Goal: Transaction & Acquisition: Book appointment/travel/reservation

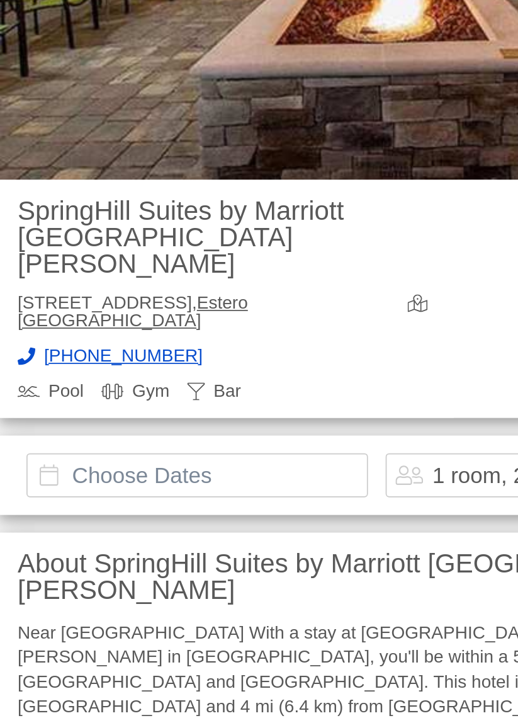
scroll to position [140, 0]
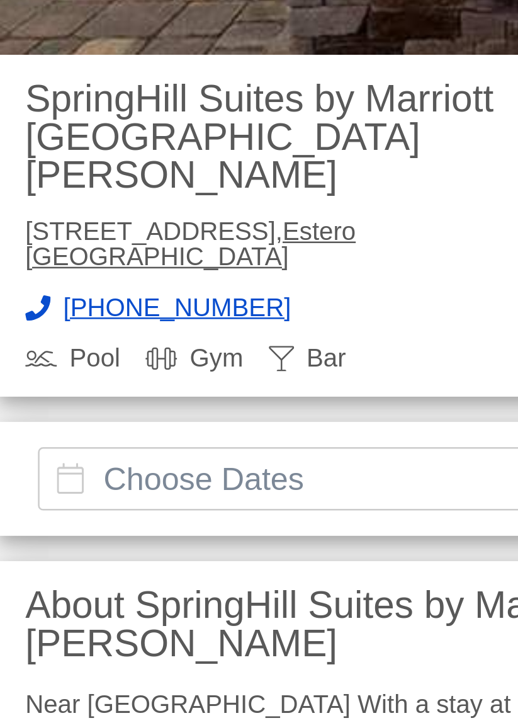
click at [89, 394] on input "text" at bounding box center [112, 406] width 195 height 25
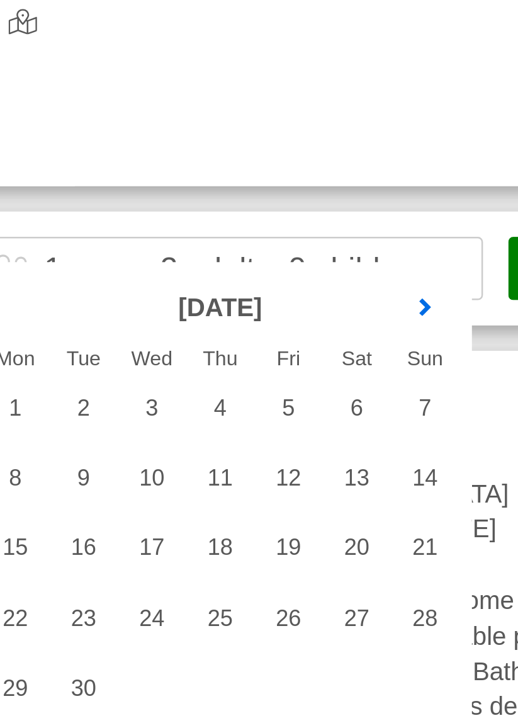
click at [401, 420] on link "next month" at bounding box center [398, 421] width 19 height 19
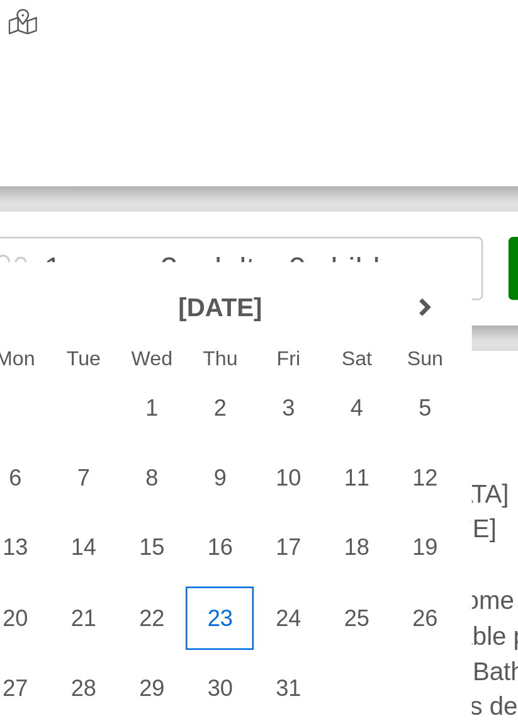
click at [318, 543] on div "23" at bounding box center [317, 545] width 27 height 25
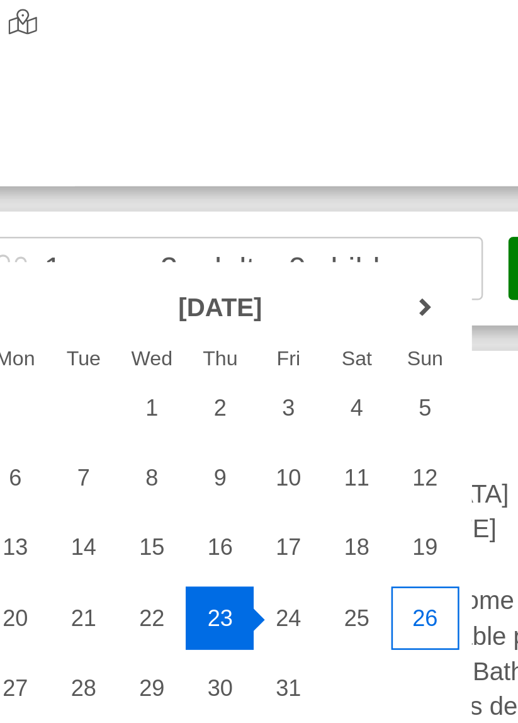
click at [396, 544] on div "26" at bounding box center [398, 545] width 27 height 25
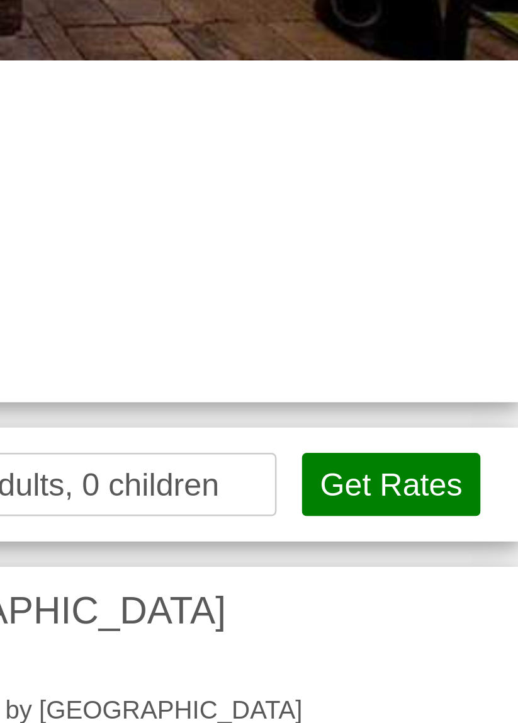
click at [467, 397] on button "Get Rates" at bounding box center [467, 406] width 71 height 25
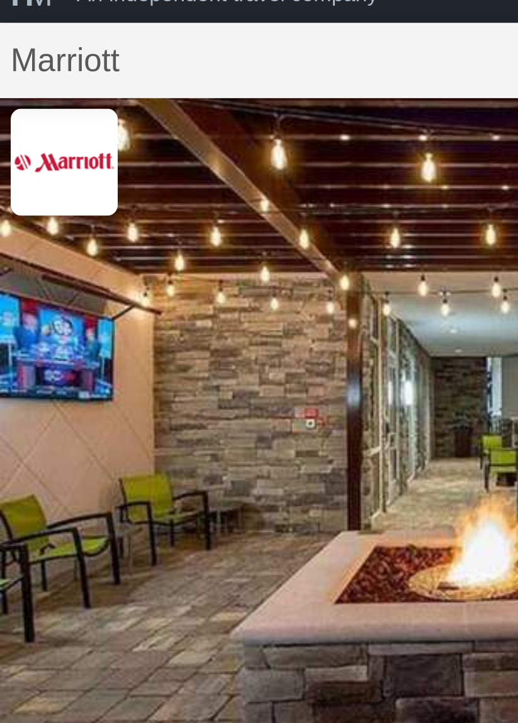
scroll to position [0, 0]
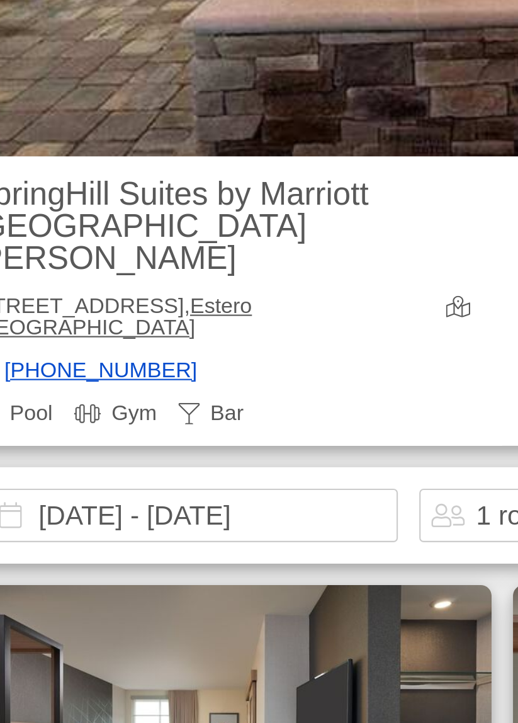
click at [133, 536] on input "2025-10-23 - 2025-10-26" at bounding box center [112, 545] width 195 height 25
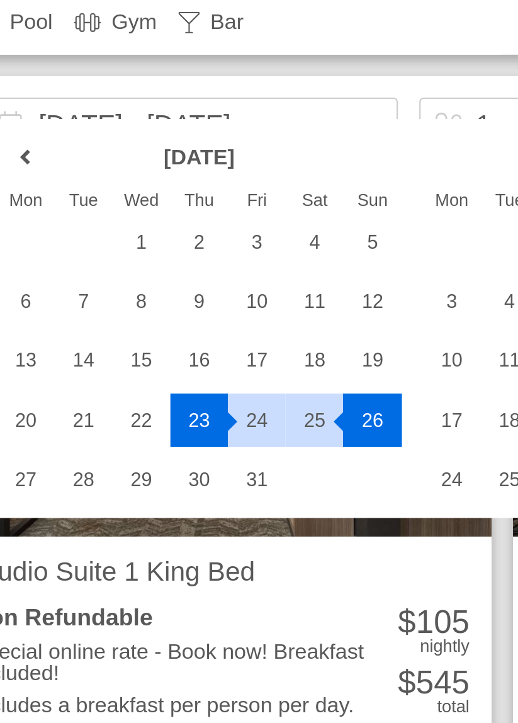
scroll to position [105, 0]
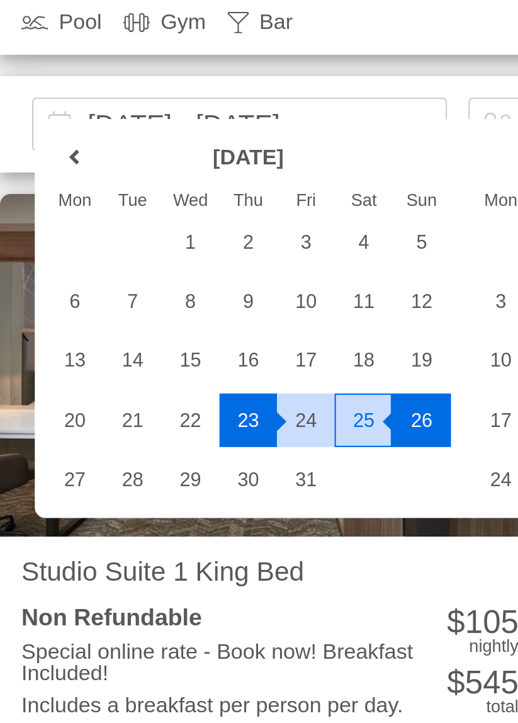
click at [172, 578] on div "25" at bounding box center [170, 580] width 27 height 25
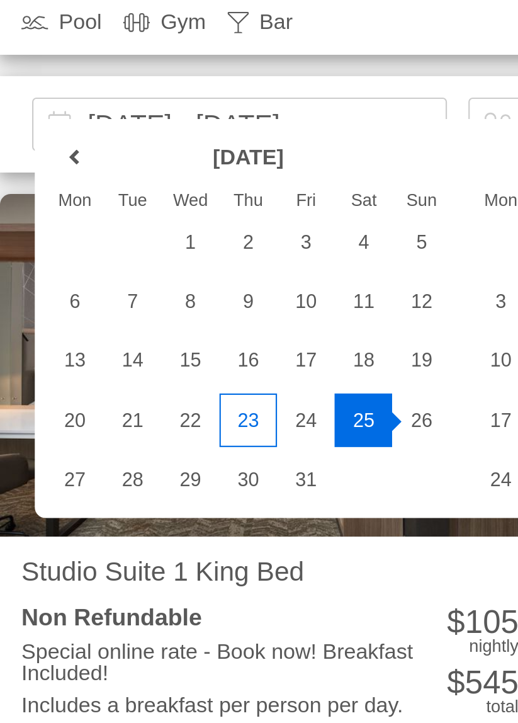
click at [116, 578] on div "23" at bounding box center [116, 580] width 27 height 25
type input "[DATE] - [DATE]"
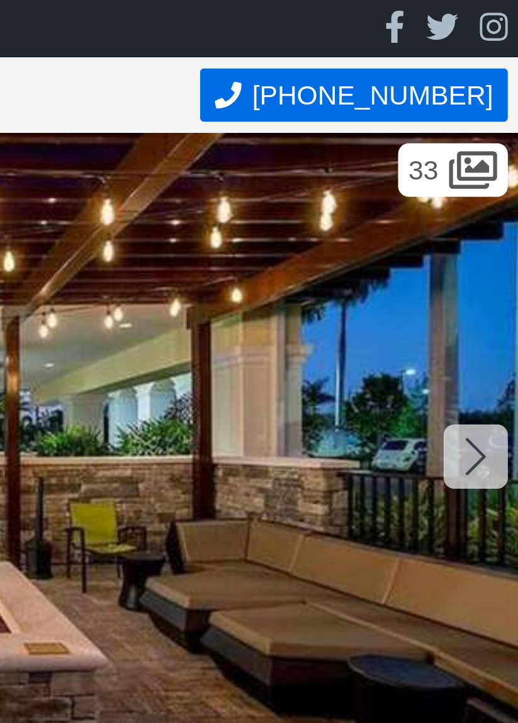
scroll to position [0, 0]
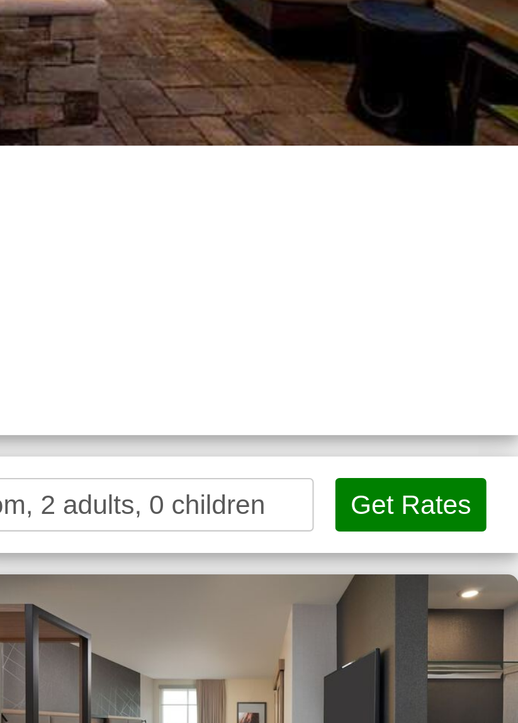
click at [467, 537] on button "Get Rates" at bounding box center [467, 545] width 71 height 25
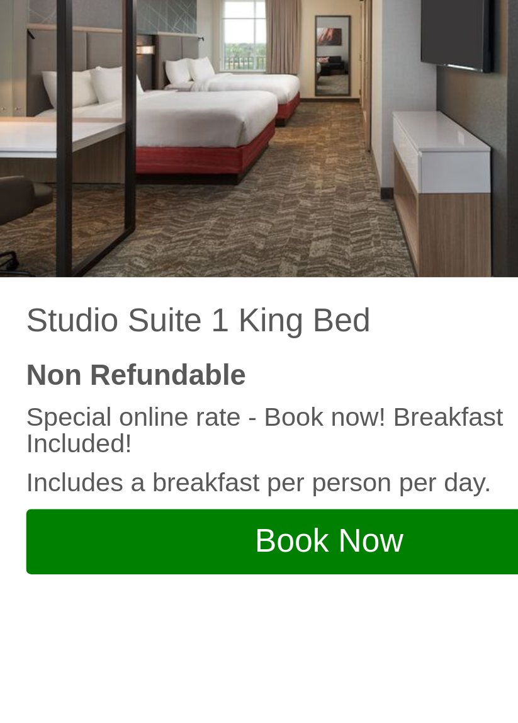
scroll to position [152, 0]
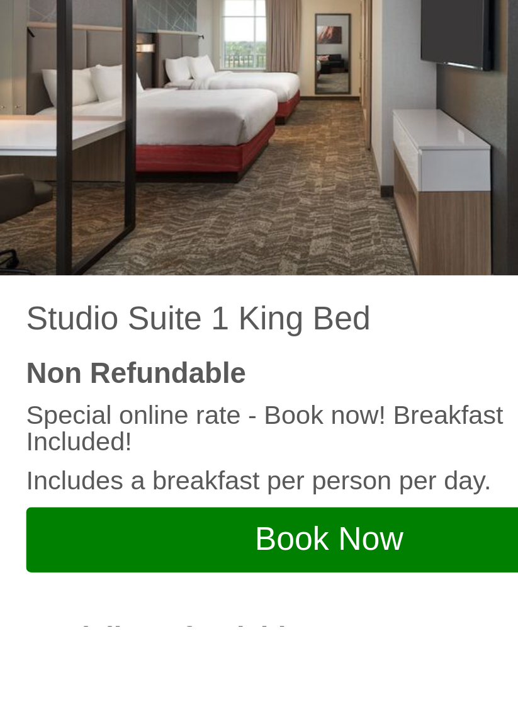
click at [96, 598] on h2 "Studio Suite 1 King Bed" at bounding box center [127, 604] width 234 height 13
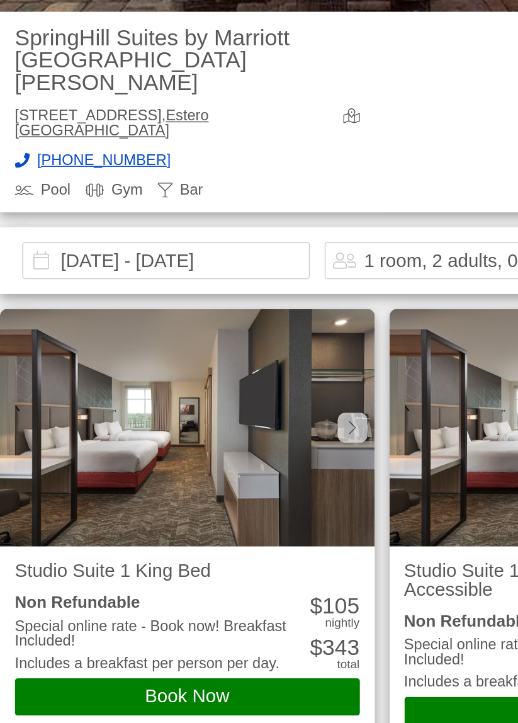
scroll to position [227, 0]
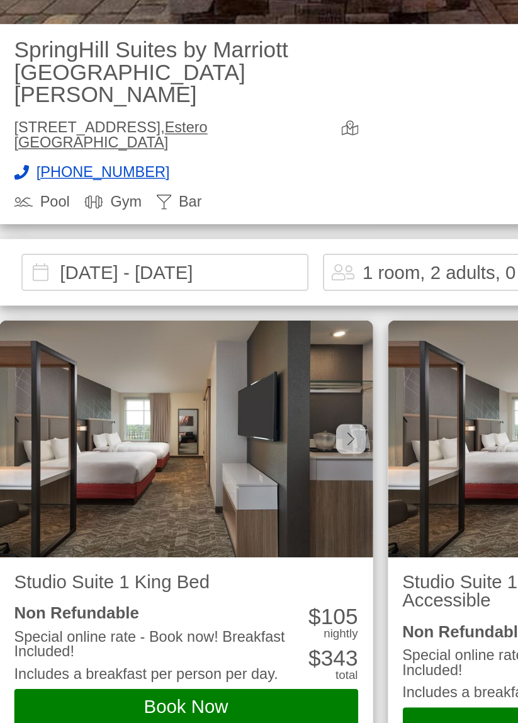
click at [247, 434] on img at bounding box center [127, 431] width 254 height 161
click at [127, 419] on img at bounding box center [127, 431] width 254 height 161
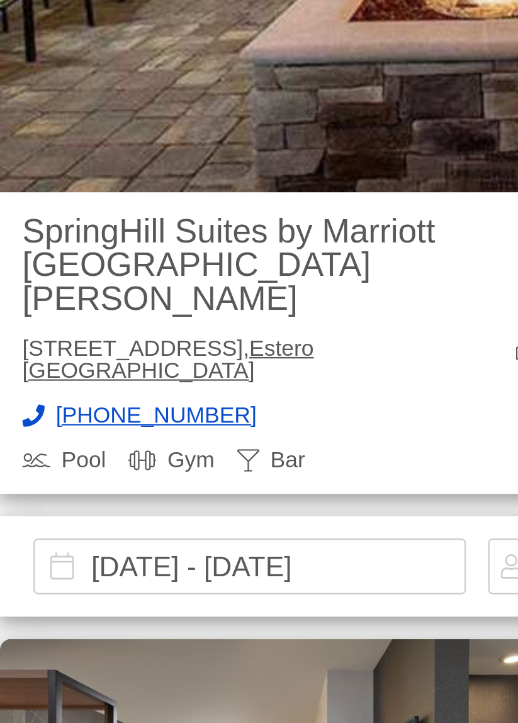
scroll to position [2, 0]
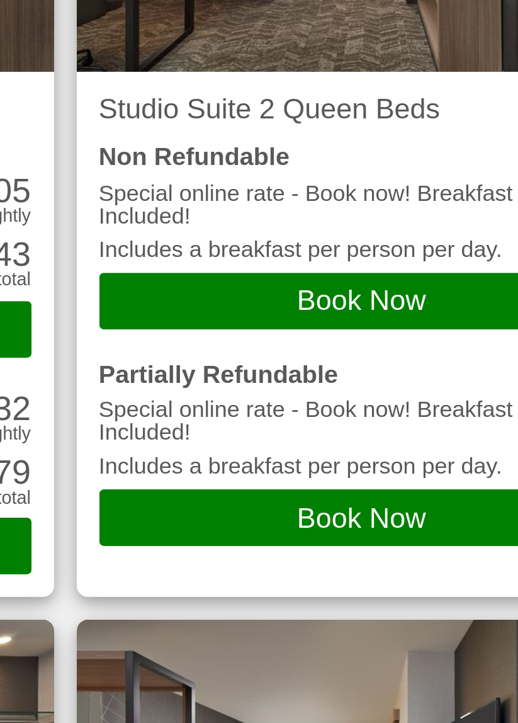
scroll to position [851, 0]
